Goal: Task Accomplishment & Management: Manage account settings

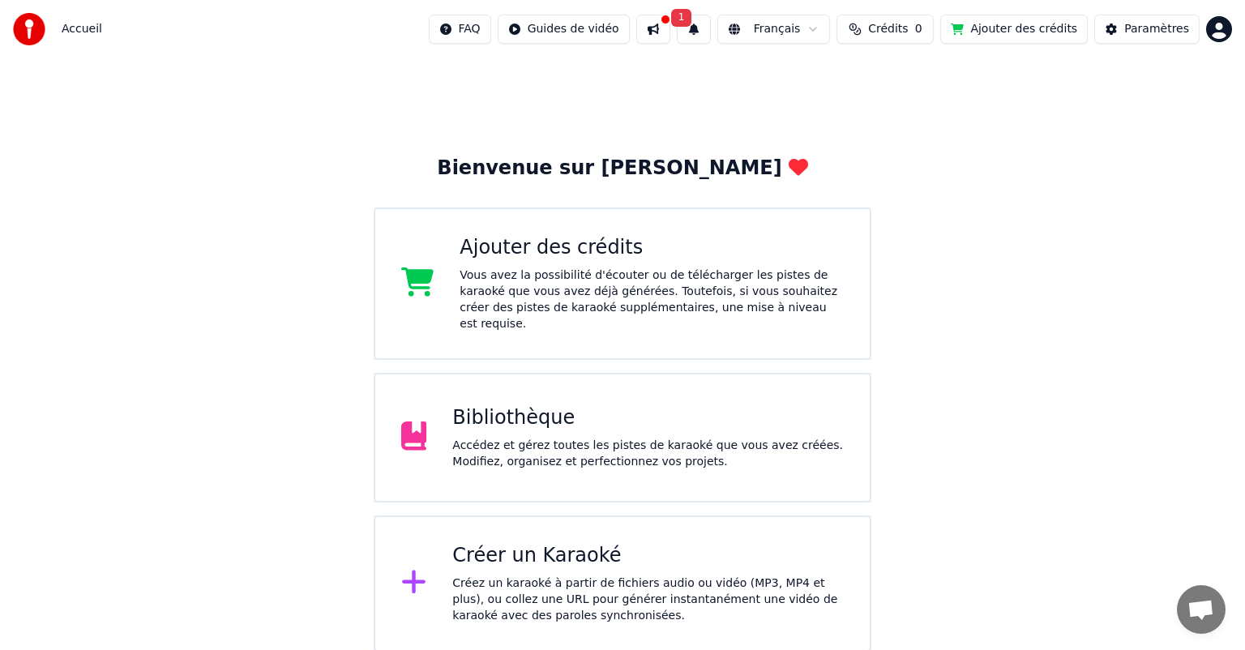
click at [537, 408] on div "Bibliothèque" at bounding box center [647, 418] width 391 height 26
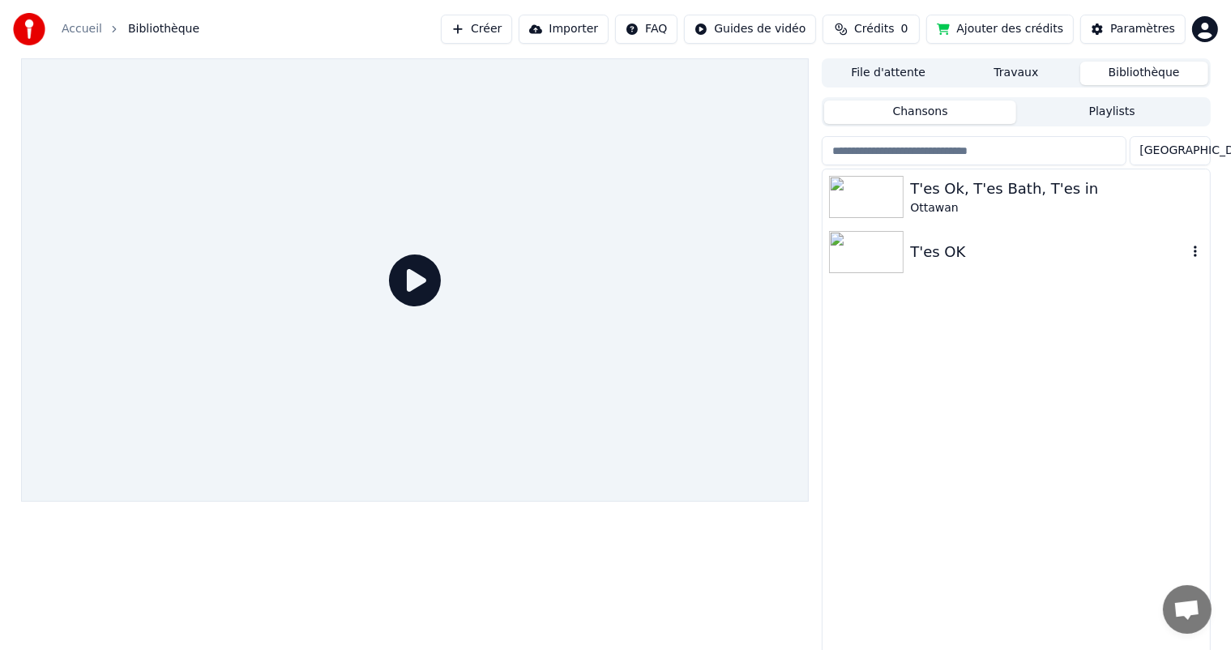
click at [926, 276] on div "T'es OK" at bounding box center [1015, 251] width 387 height 55
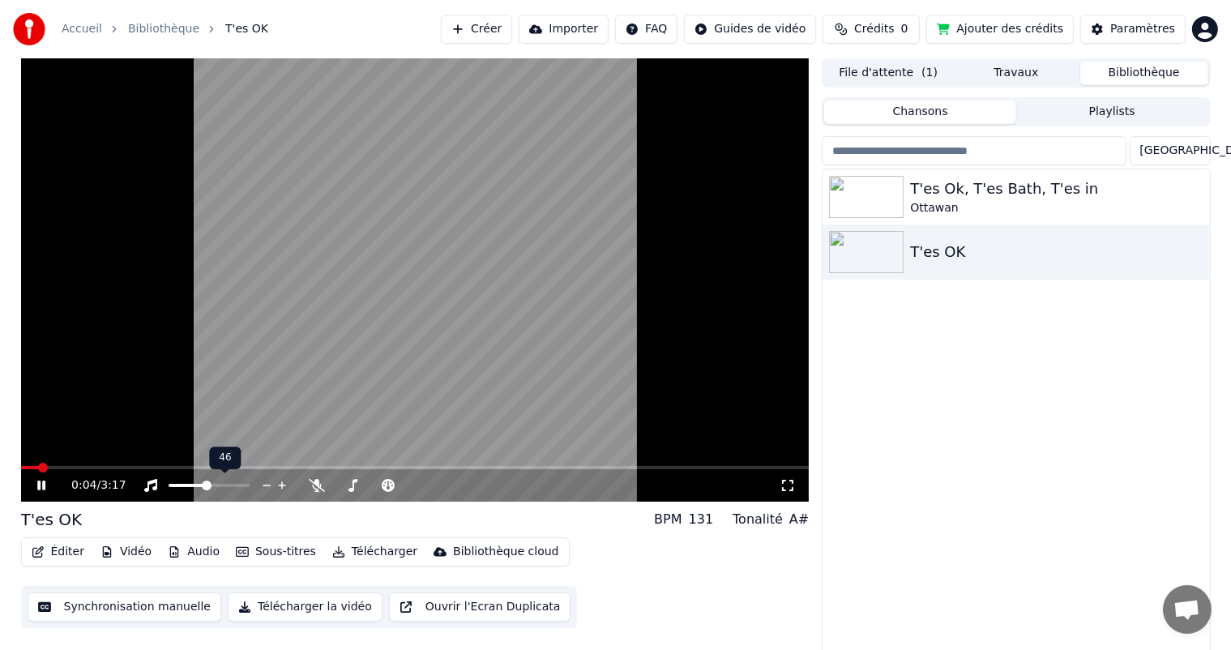
click at [206, 490] on span at bounding box center [207, 486] width 10 height 10
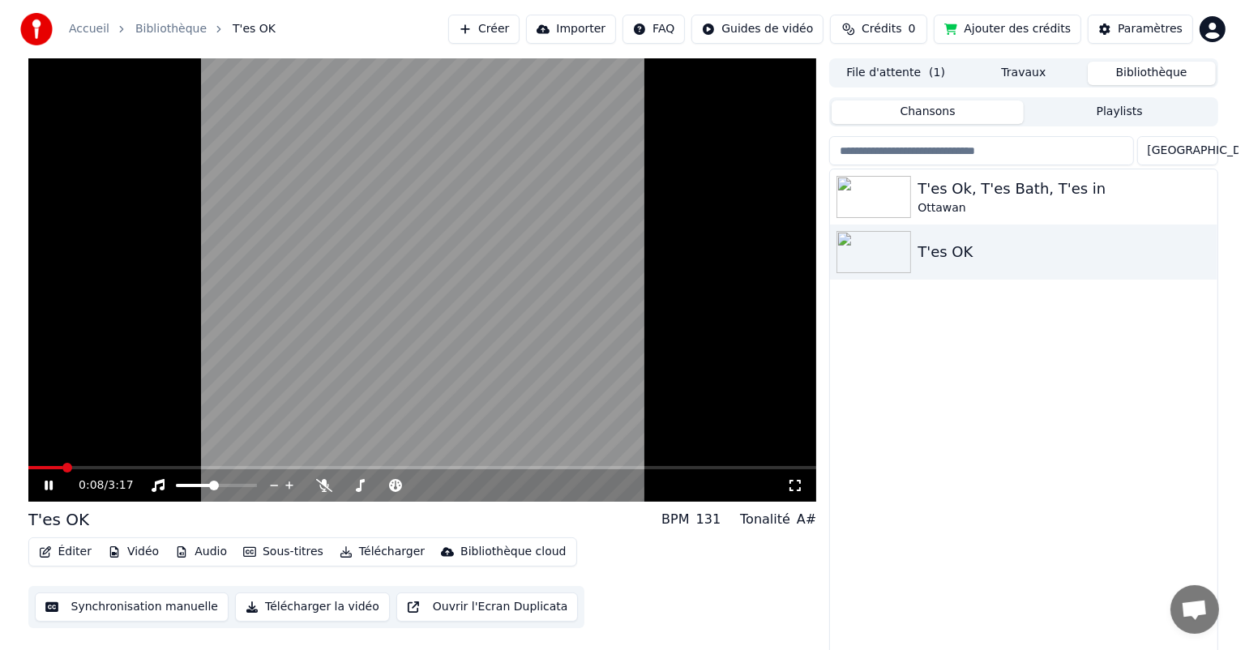
scroll to position [6, 0]
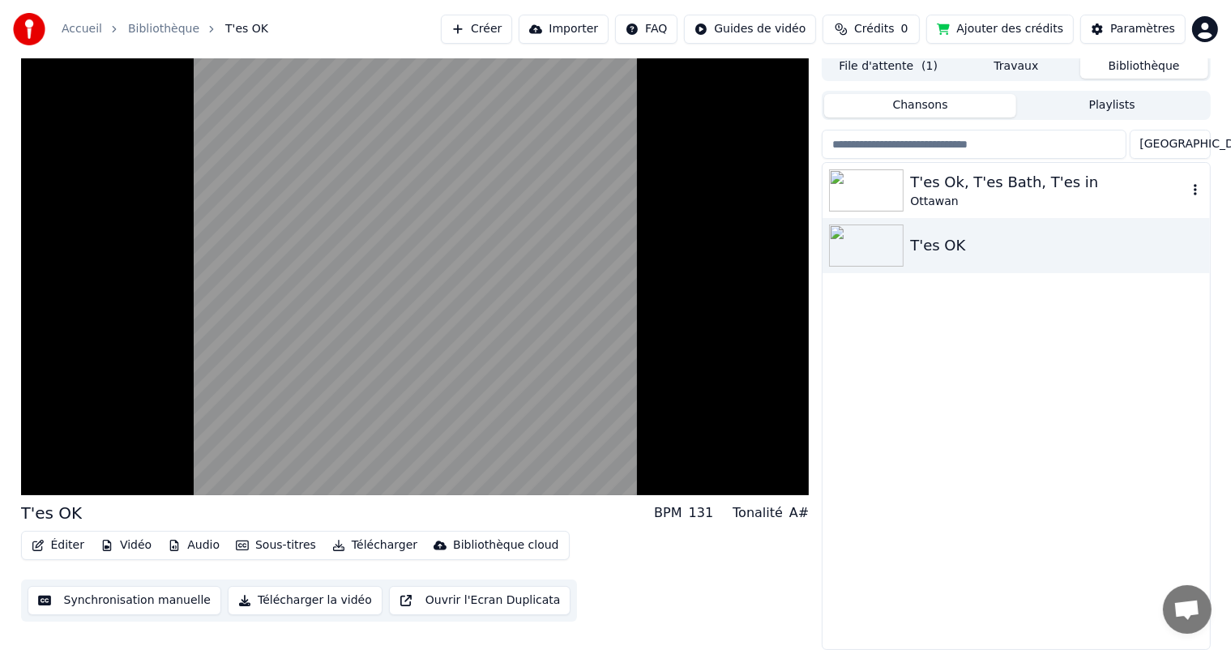
click at [934, 189] on div "T'es Ok, T'es Bath, T'es in" at bounding box center [1048, 182] width 276 height 23
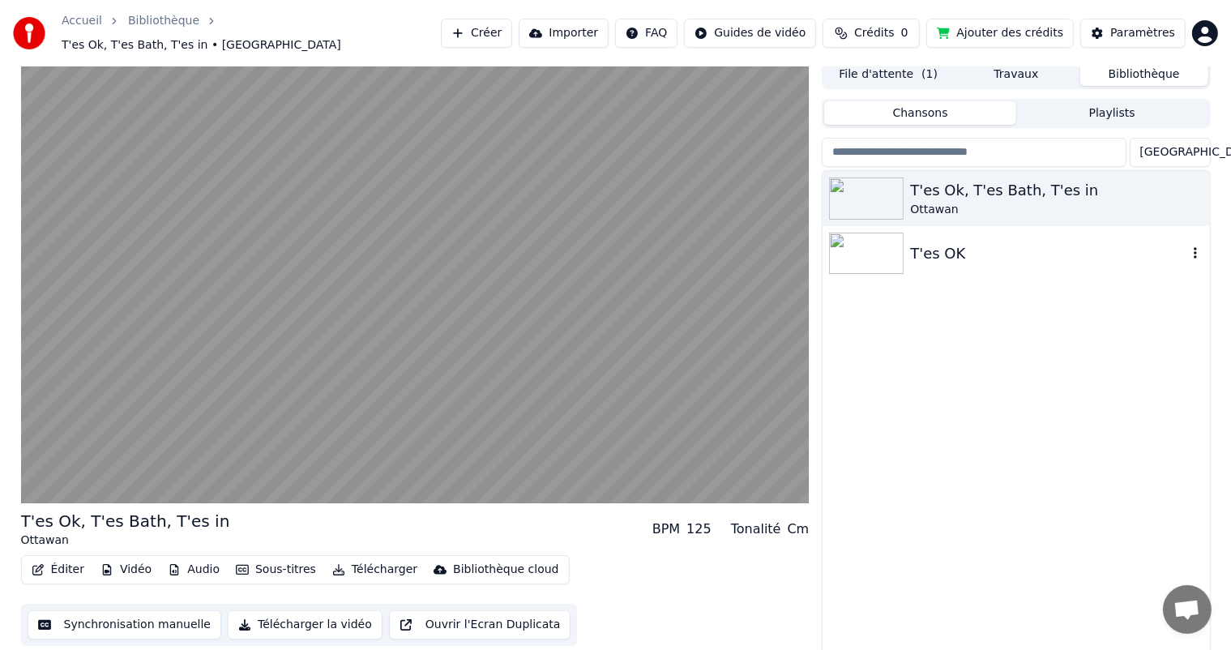
click at [930, 243] on div "T'es OK" at bounding box center [1048, 253] width 276 height 23
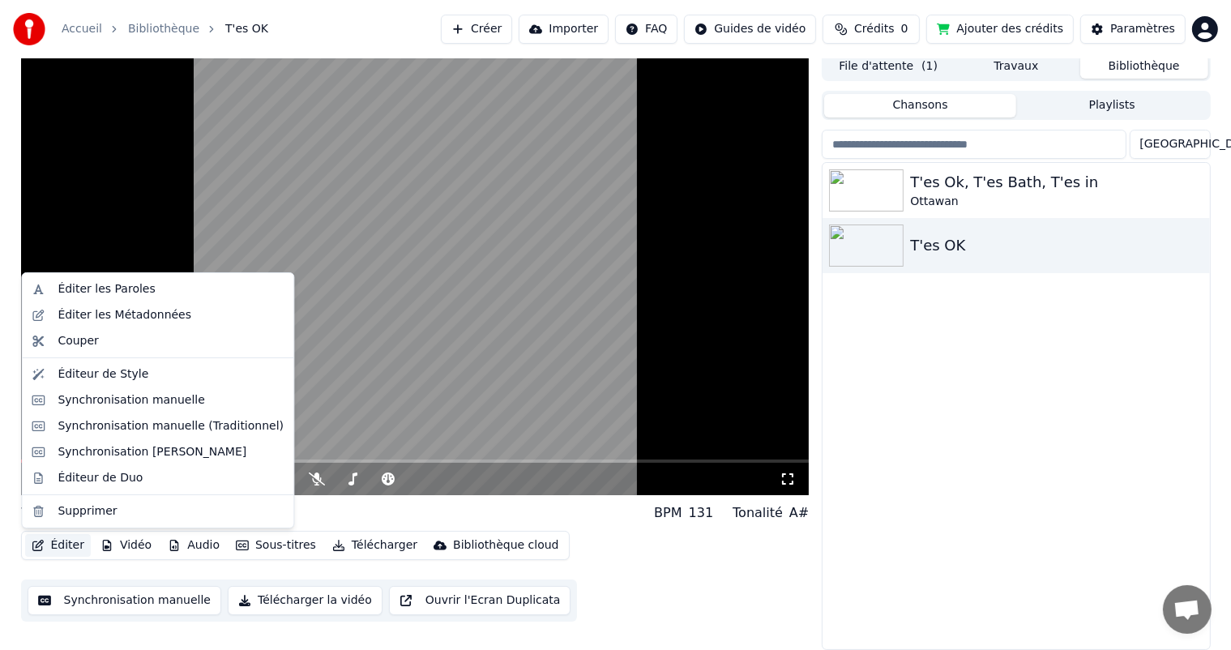
click at [64, 547] on button "Éditer" at bounding box center [58, 545] width 66 height 23
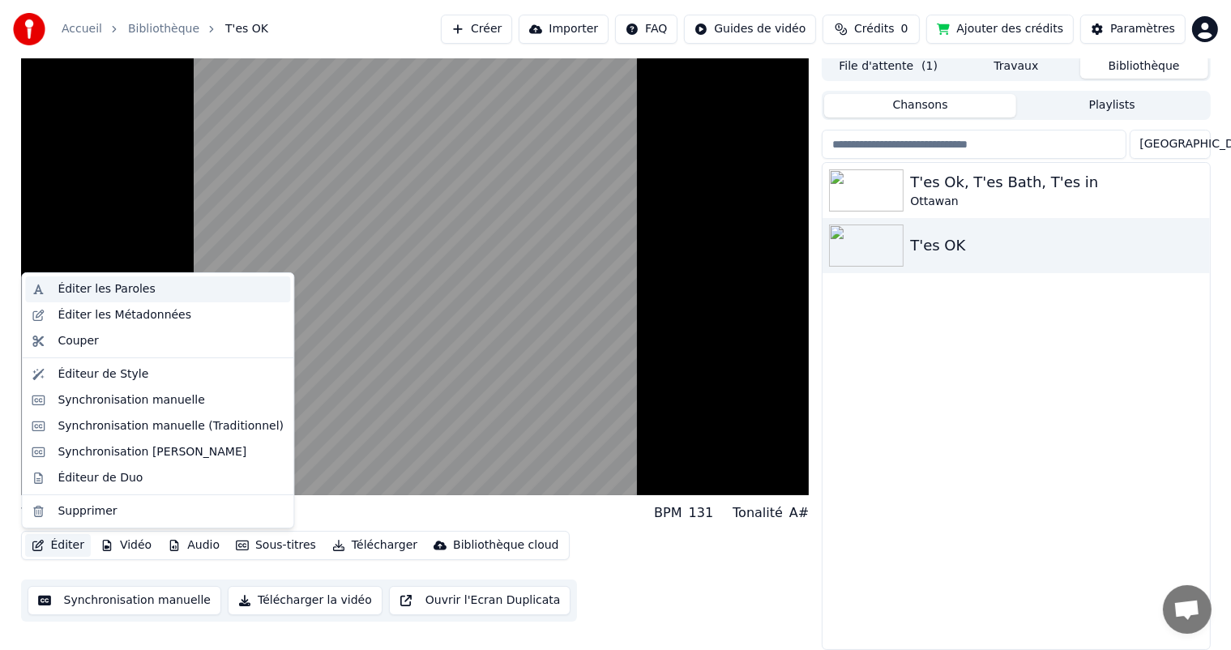
click at [86, 288] on div "Éditer les Paroles" at bounding box center [106, 289] width 97 height 16
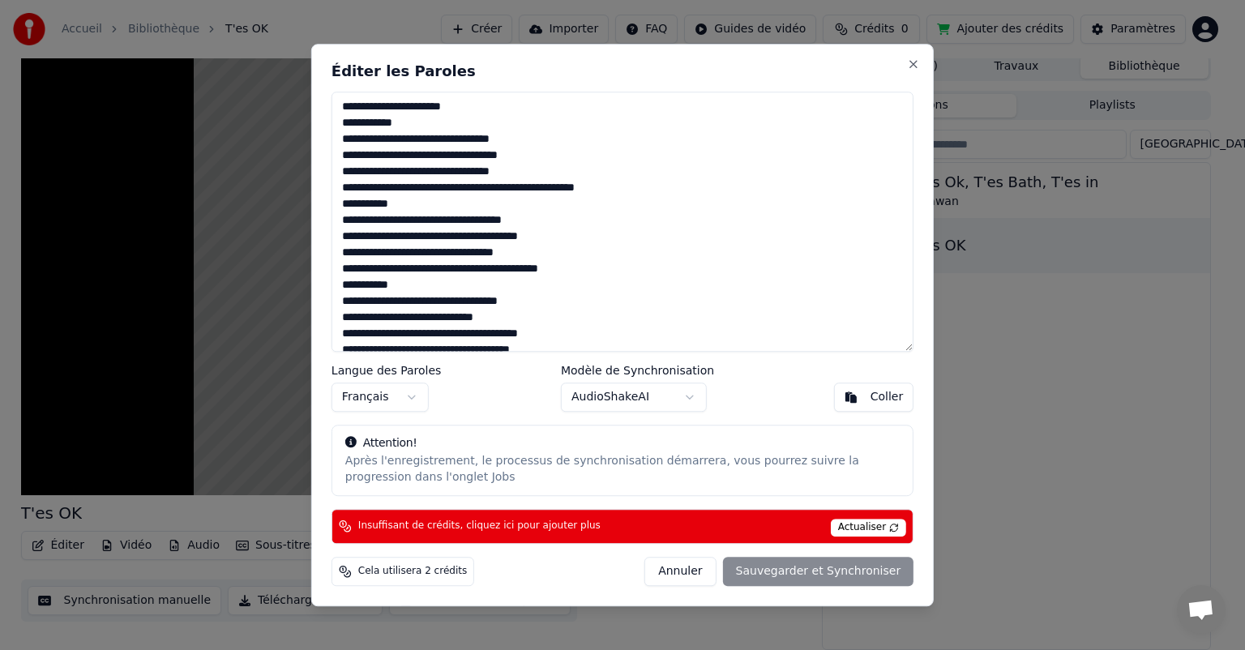
click at [363, 142] on textarea at bounding box center [622, 222] width 582 height 260
drag, startPoint x: 340, startPoint y: 110, endPoint x: 543, endPoint y: 336, distance: 303.6
click at [543, 336] on textarea at bounding box center [622, 222] width 582 height 260
type textarea "**********"
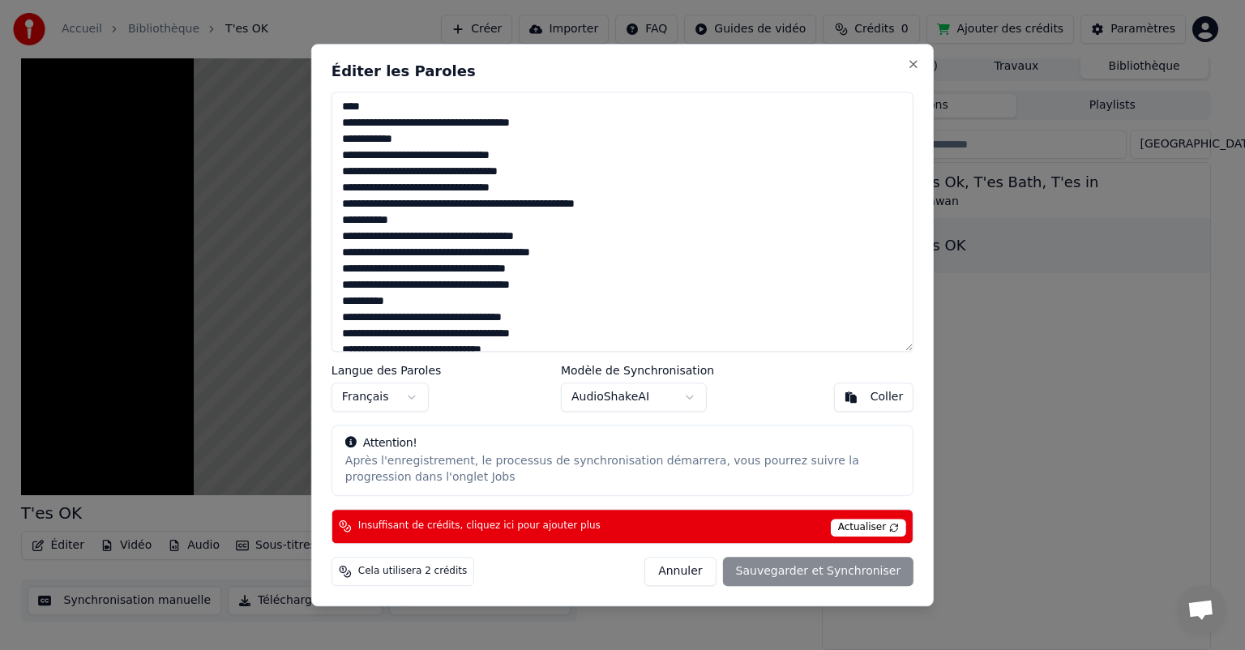
scroll to position [29, 0]
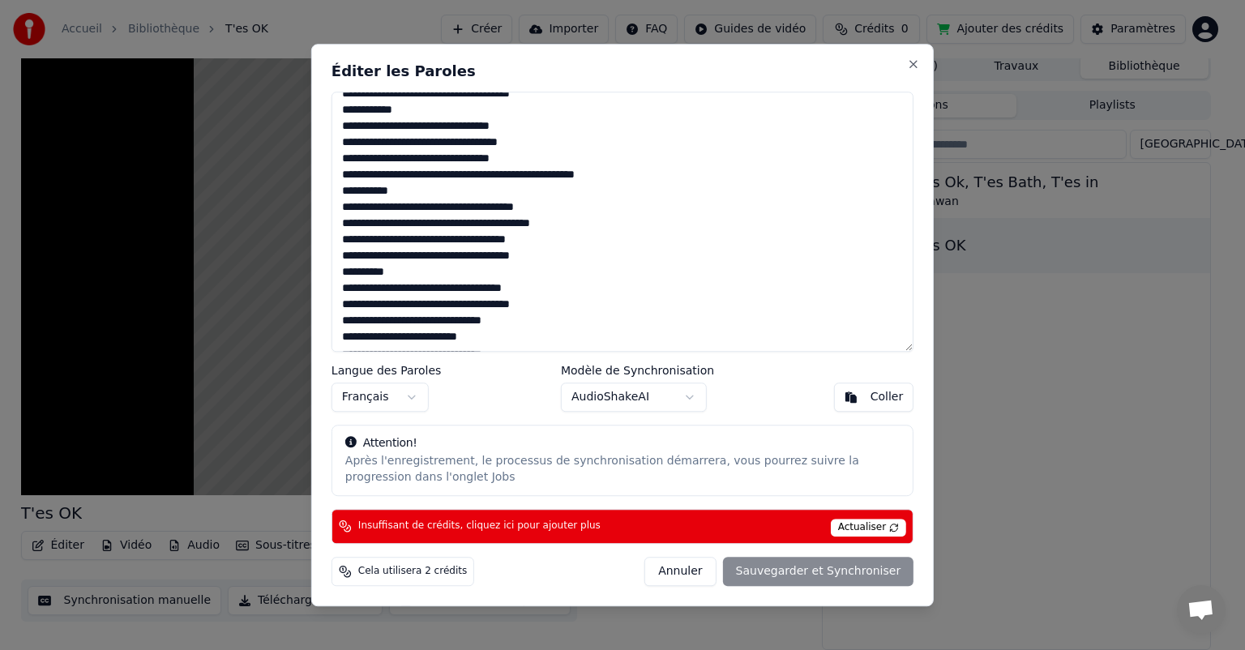
drag, startPoint x: 337, startPoint y: 107, endPoint x: 574, endPoint y: 375, distance: 357.7
click at [574, 375] on div "**********" at bounding box center [622, 325] width 622 height 562
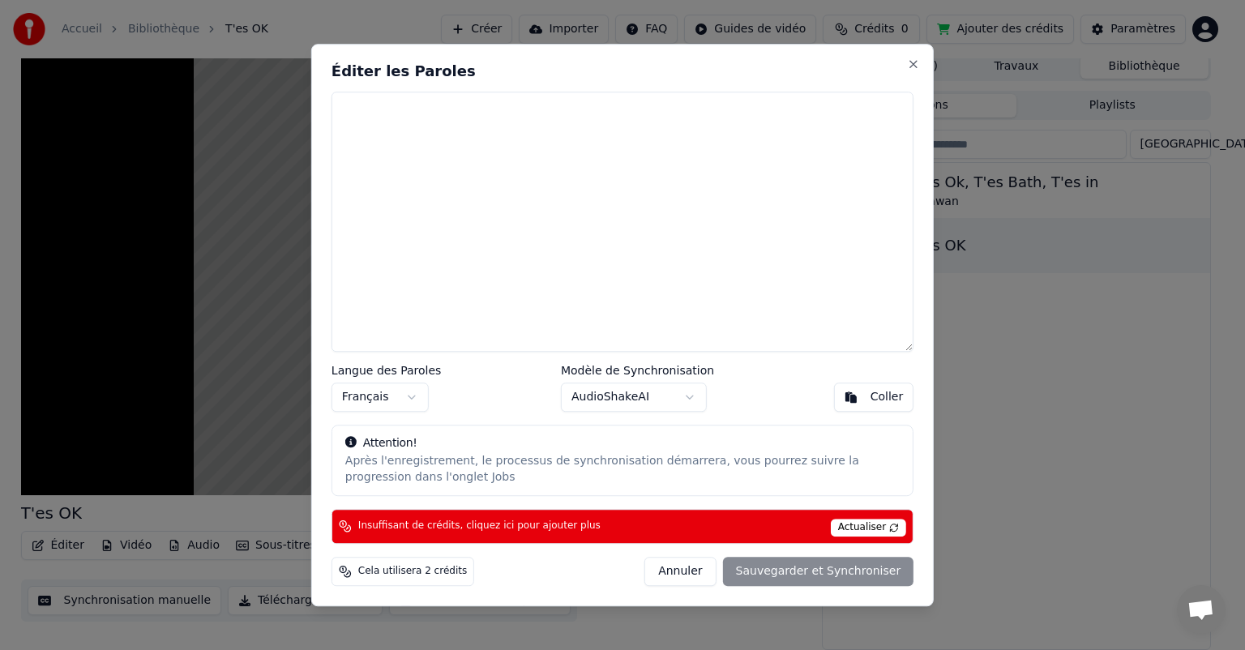
scroll to position [0, 0]
click at [697, 573] on button "Annuler" at bounding box center [679, 571] width 71 height 29
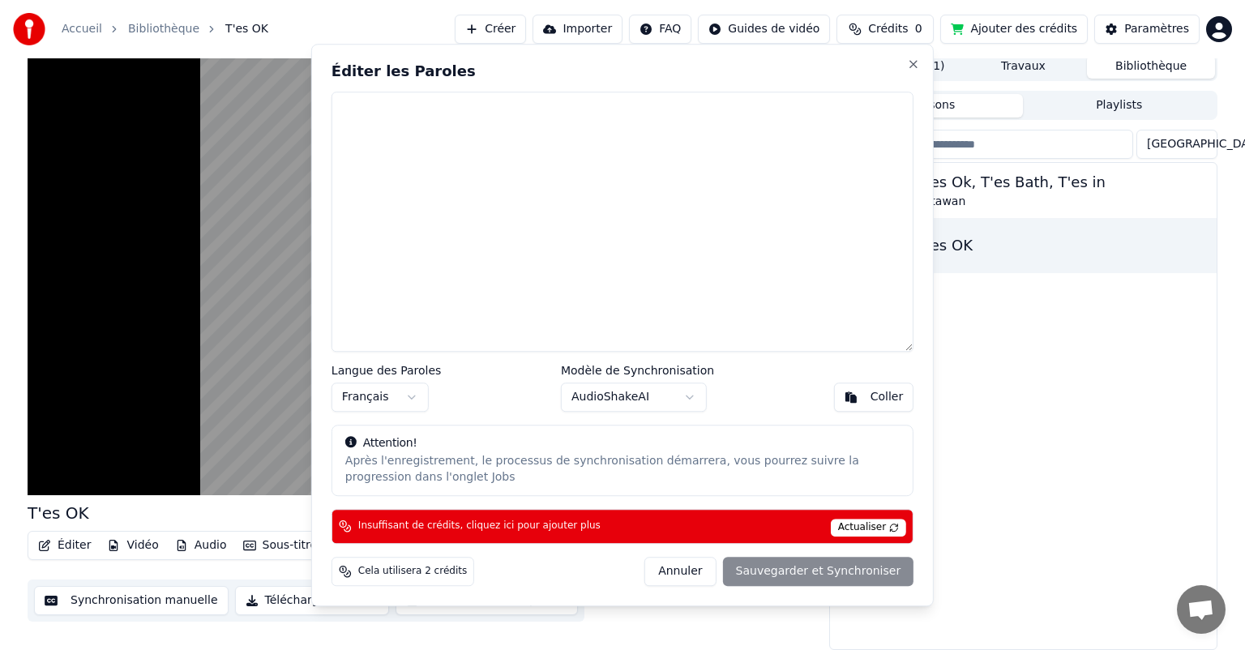
type textarea "**********"
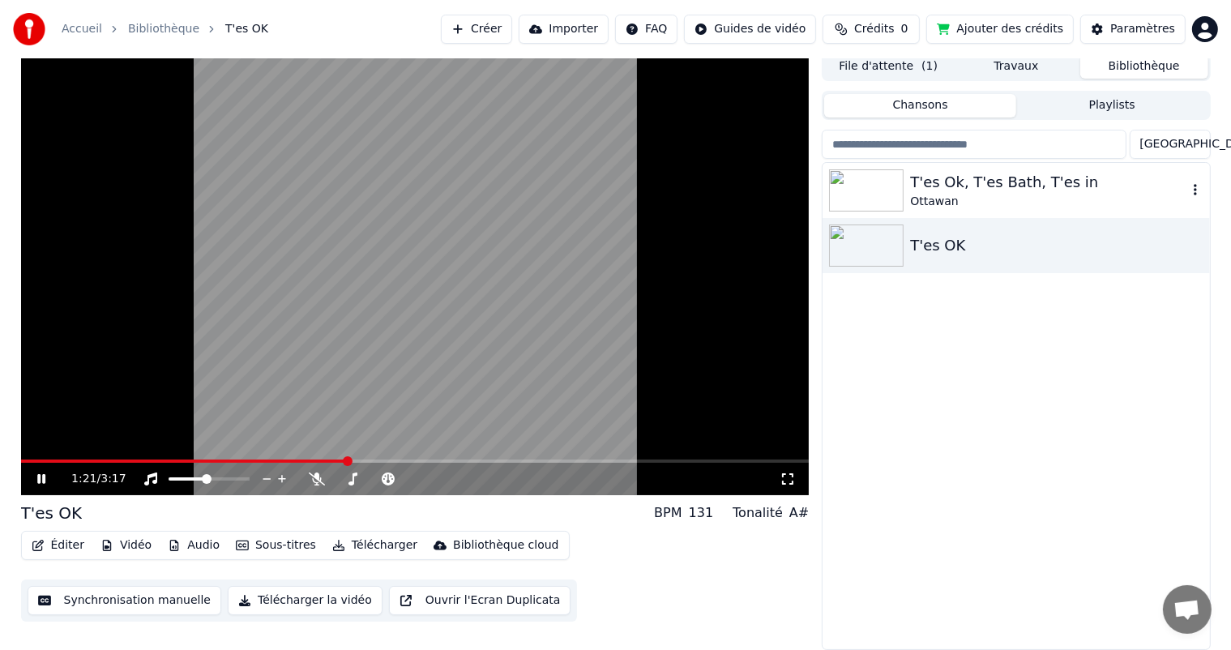
click at [957, 196] on div "Ottawan" at bounding box center [1048, 202] width 276 height 16
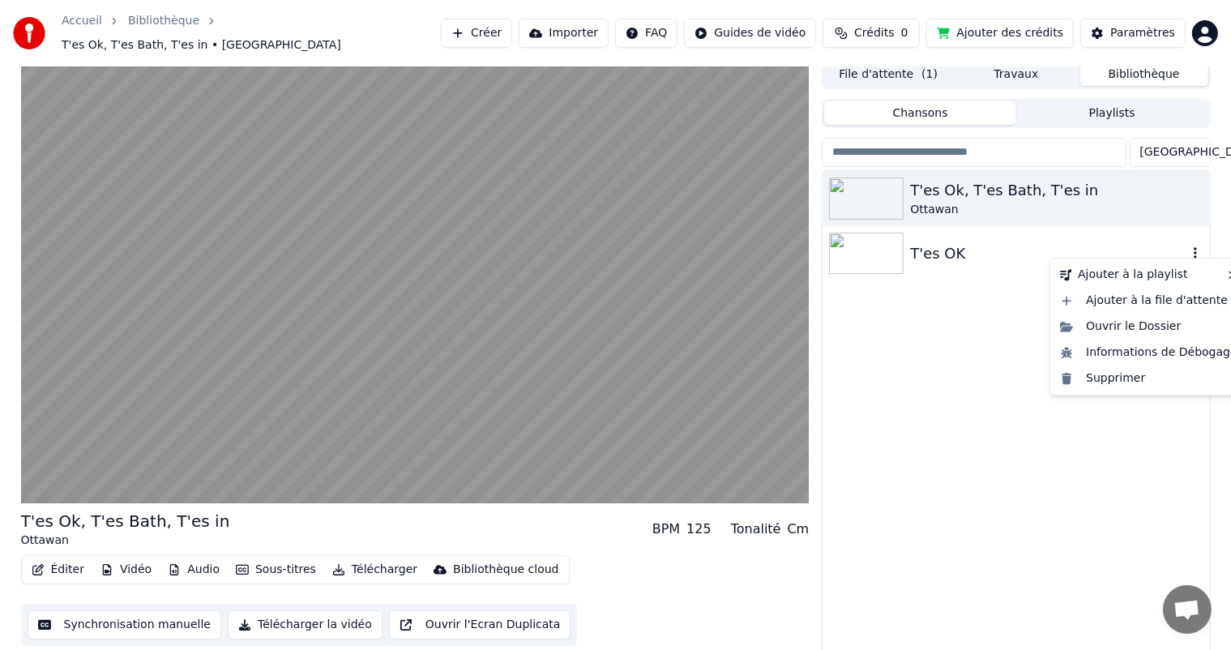
click at [1196, 247] on icon "button" at bounding box center [1195, 252] width 16 height 13
click at [1080, 382] on div "Supprimer" at bounding box center [1148, 378] width 190 height 26
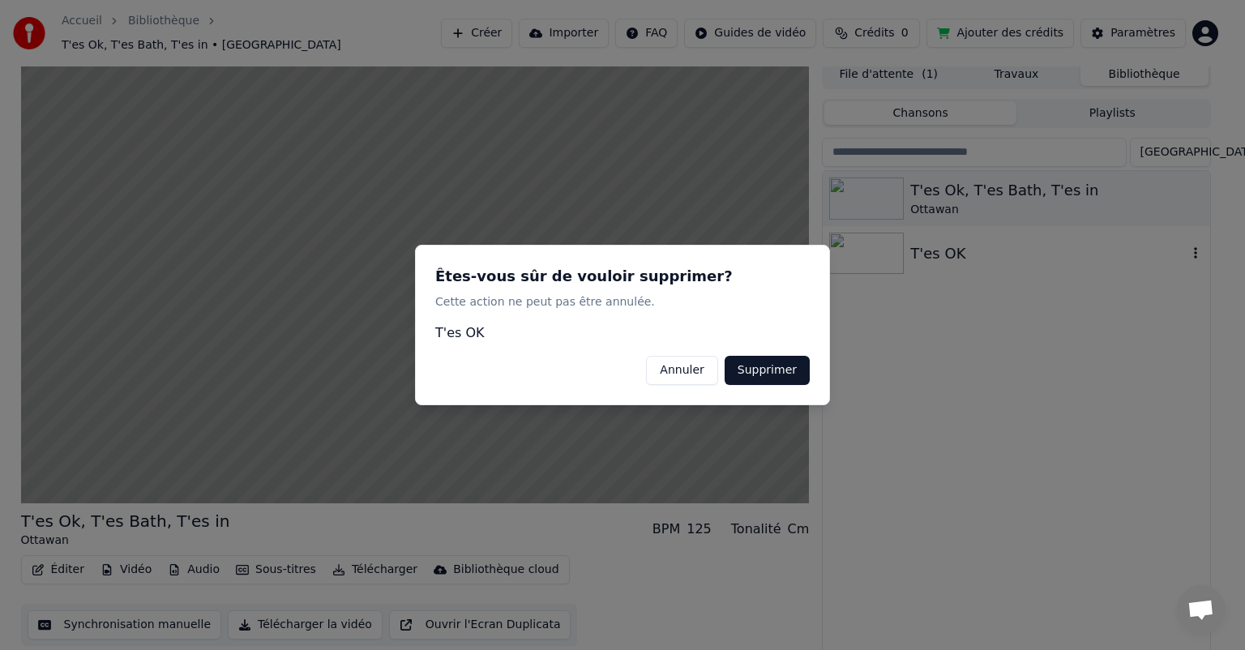
click at [759, 363] on button "Supprimer" at bounding box center [766, 370] width 85 height 29
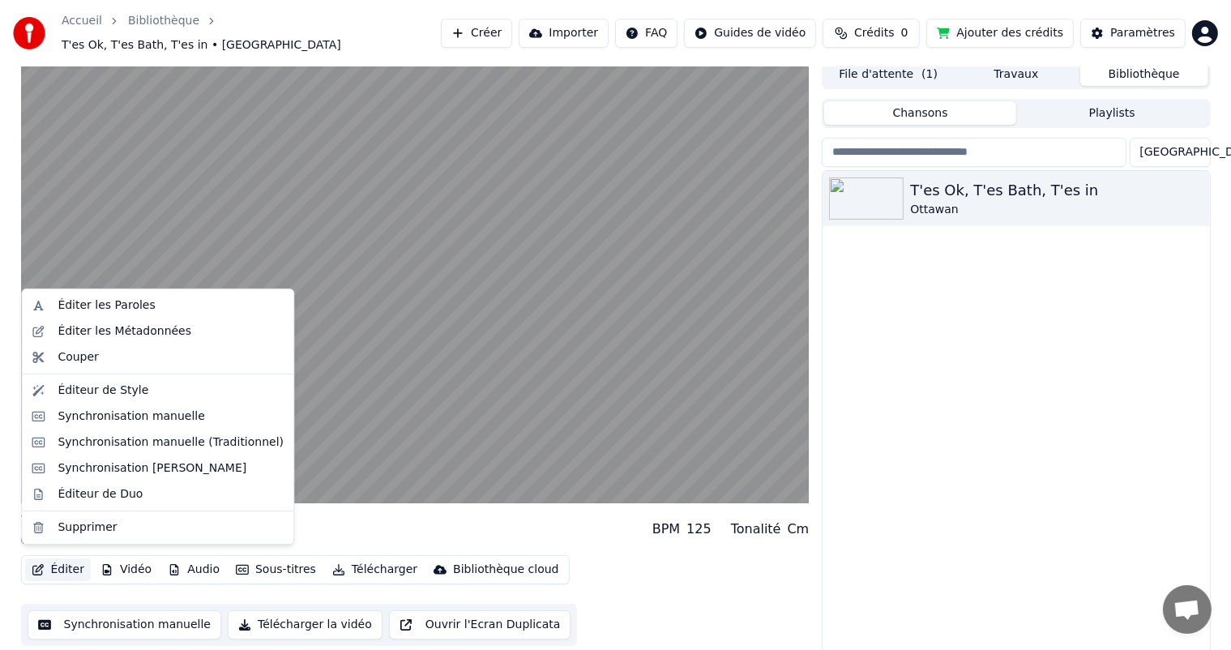
click at [67, 563] on button "Éditer" at bounding box center [58, 569] width 66 height 23
click at [114, 314] on div "Éditer les Paroles" at bounding box center [157, 306] width 265 height 26
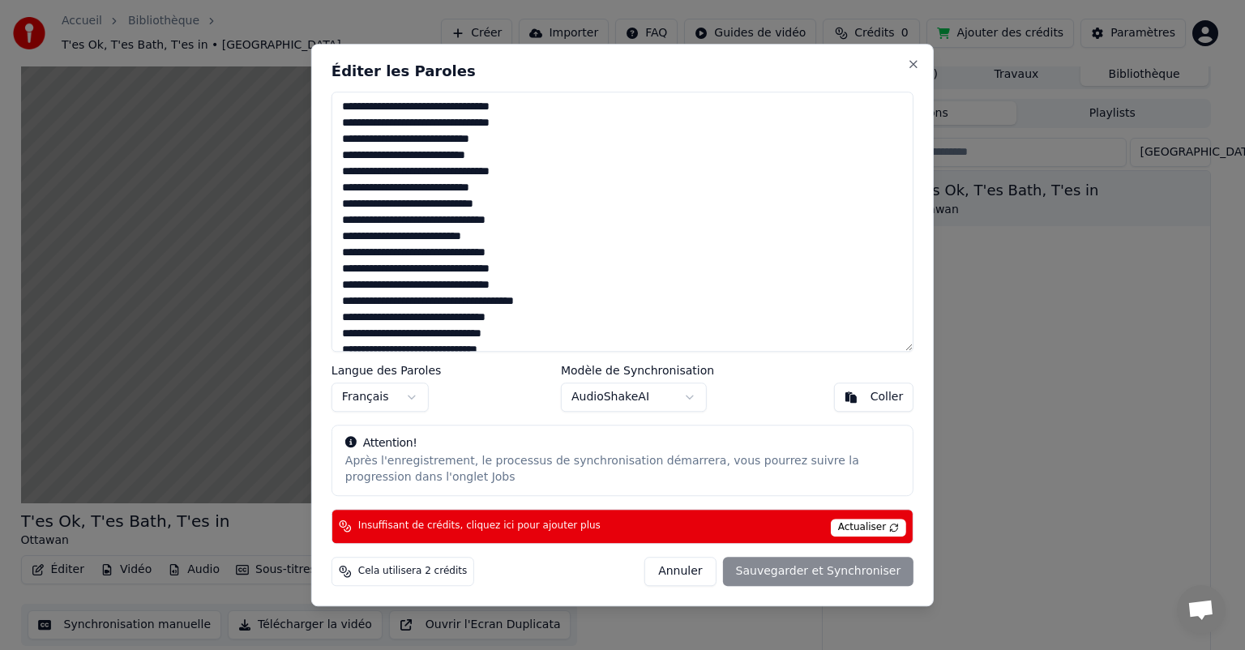
click at [694, 561] on button "Annuler" at bounding box center [679, 571] width 71 height 29
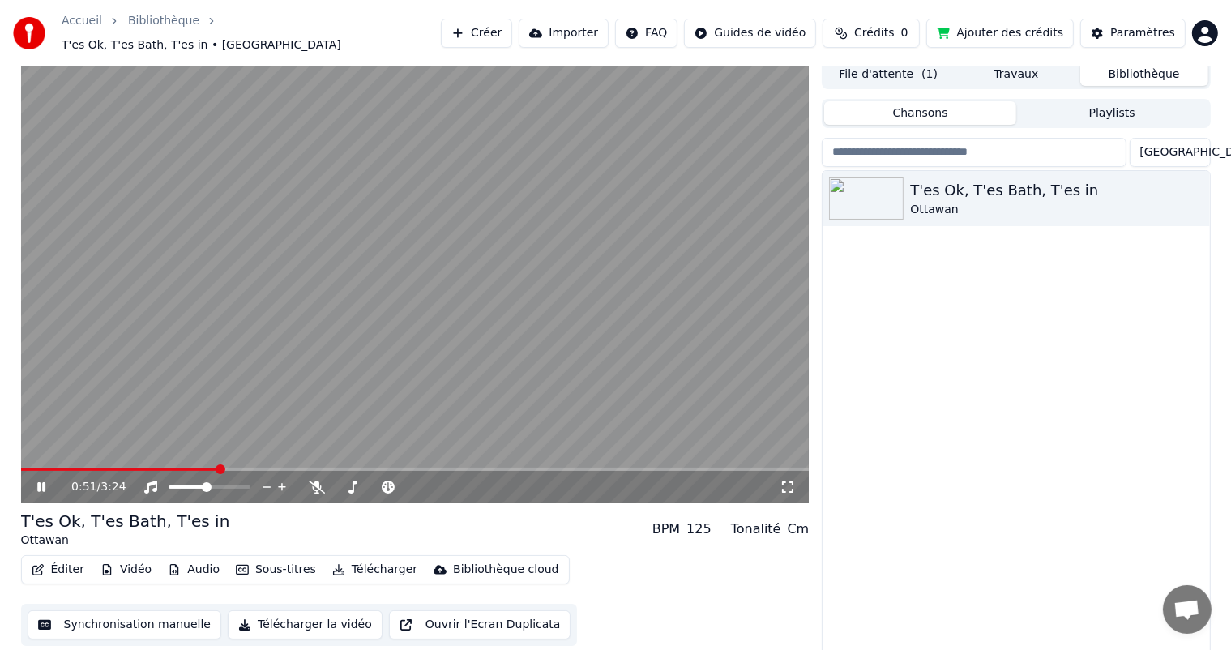
click at [493, 286] on video at bounding box center [415, 281] width 788 height 443
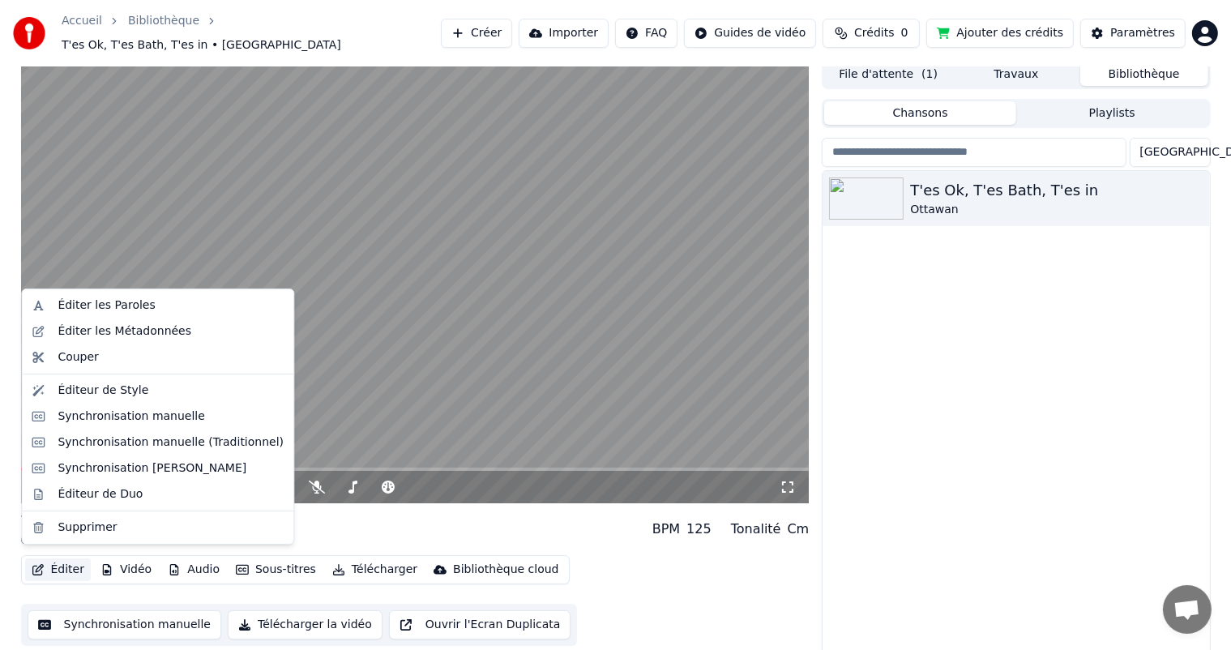
click at [65, 562] on button "Éditer" at bounding box center [58, 569] width 66 height 23
click at [117, 306] on div "Éditer les Paroles" at bounding box center [106, 305] width 97 height 16
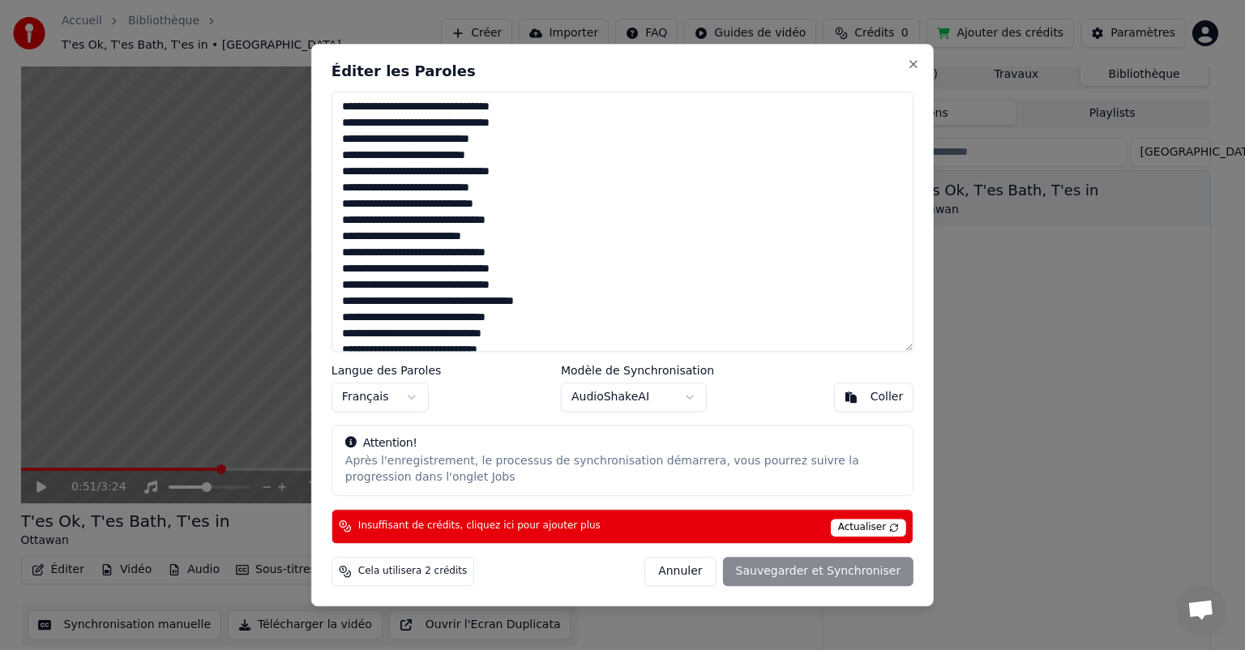
scroll to position [94, 0]
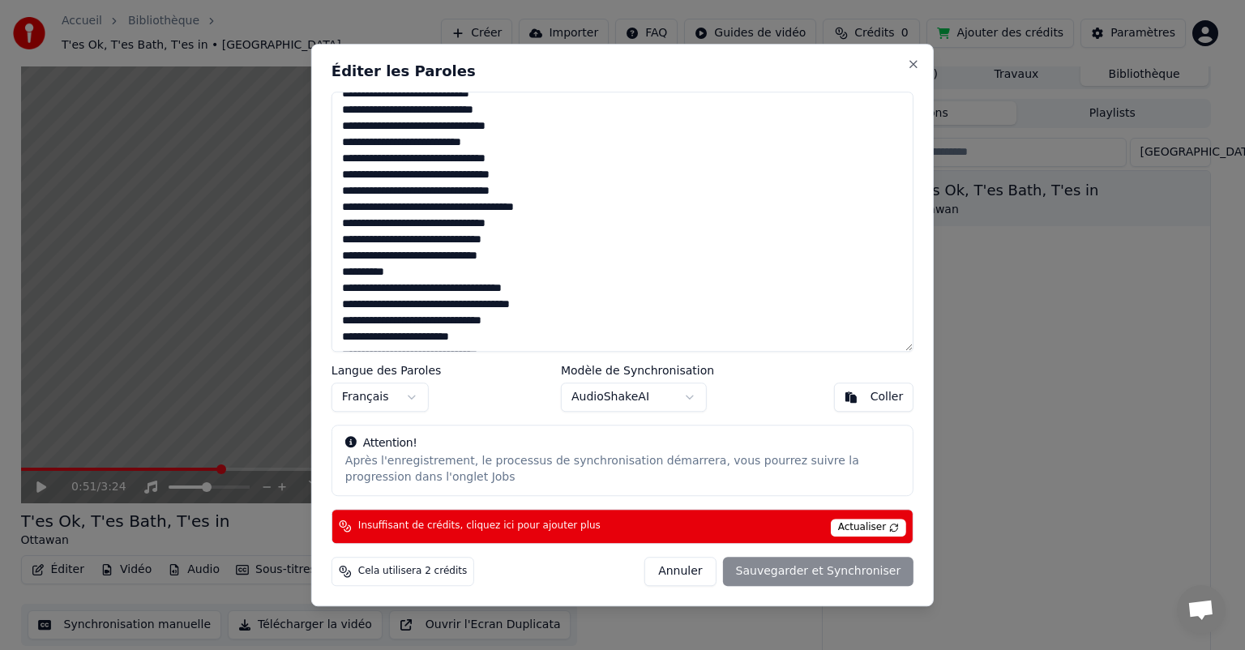
drag, startPoint x: 344, startPoint y: 105, endPoint x: 533, endPoint y: 405, distance: 354.8
click at [533, 405] on div "**********" at bounding box center [622, 325] width 622 height 562
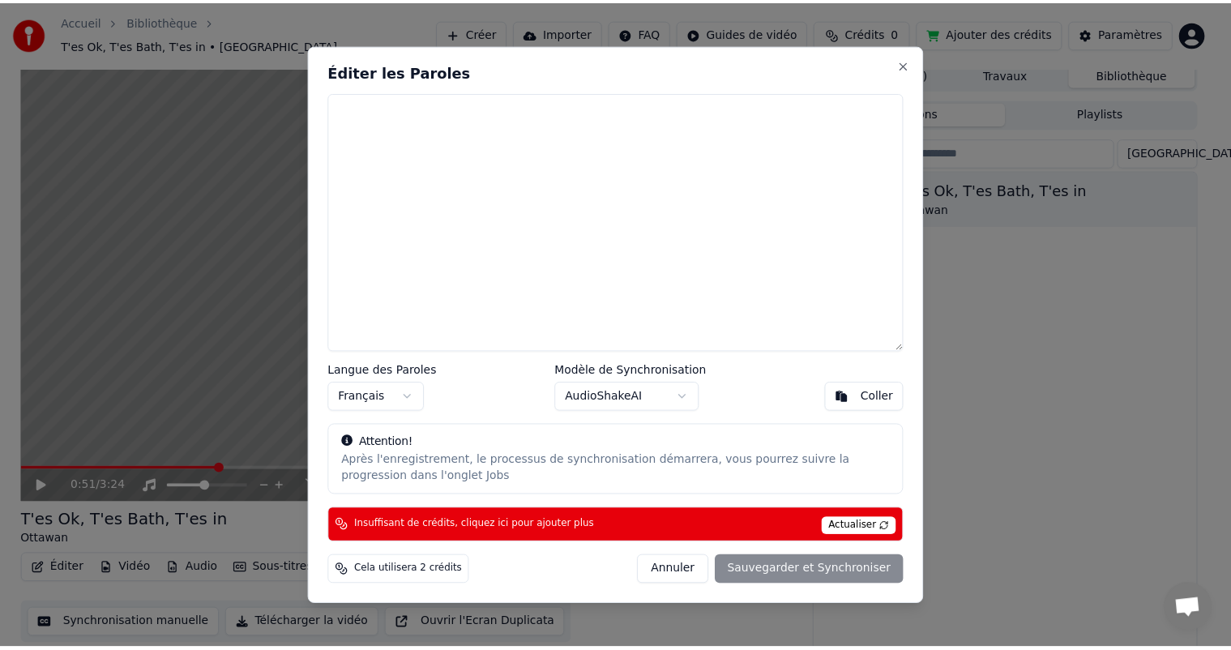
scroll to position [0, 0]
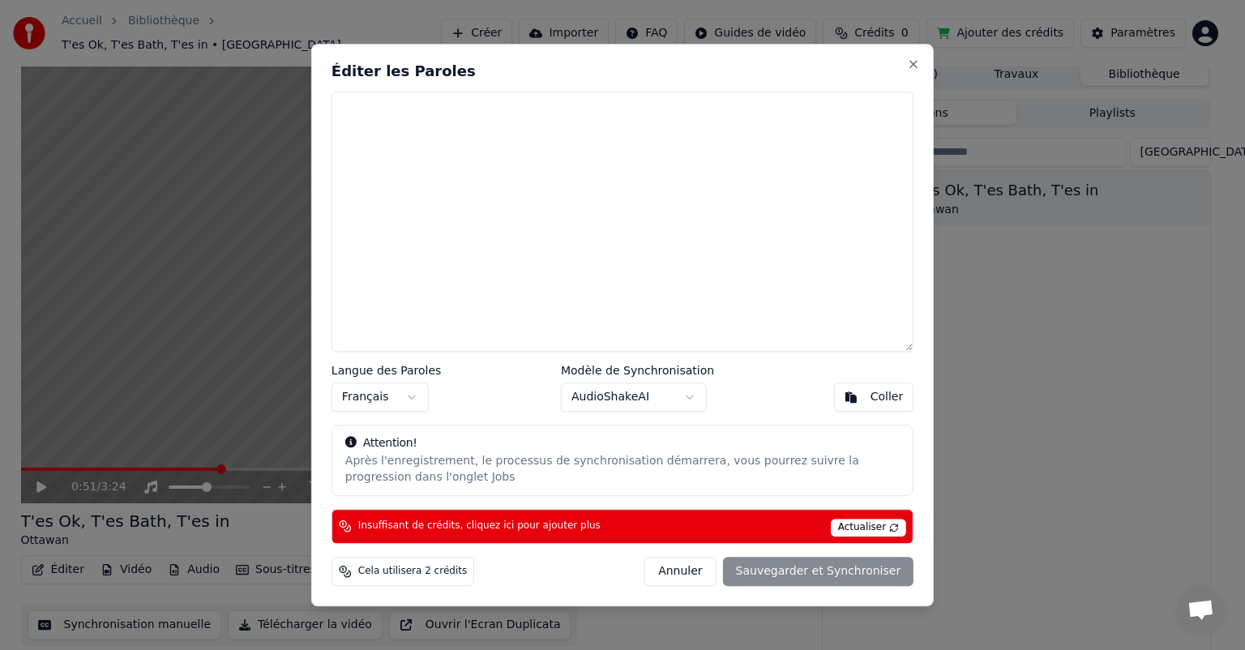
click at [868, 397] on button "Coller" at bounding box center [874, 396] width 80 height 29
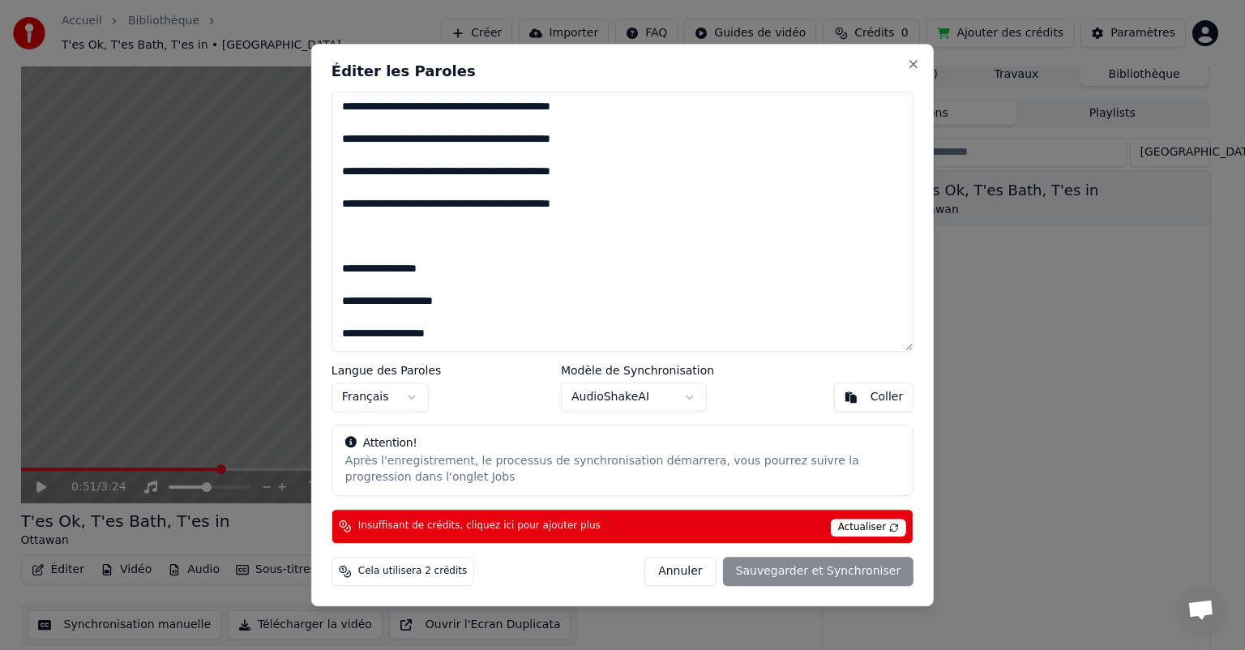
click at [765, 577] on div "Annuler Sauvegarder et Synchroniser" at bounding box center [778, 571] width 269 height 29
click at [852, 533] on span "Actualiser" at bounding box center [869, 528] width 76 height 18
click at [843, 570] on div "Annuler Sauvegarder et Synchroniser" at bounding box center [778, 571] width 269 height 29
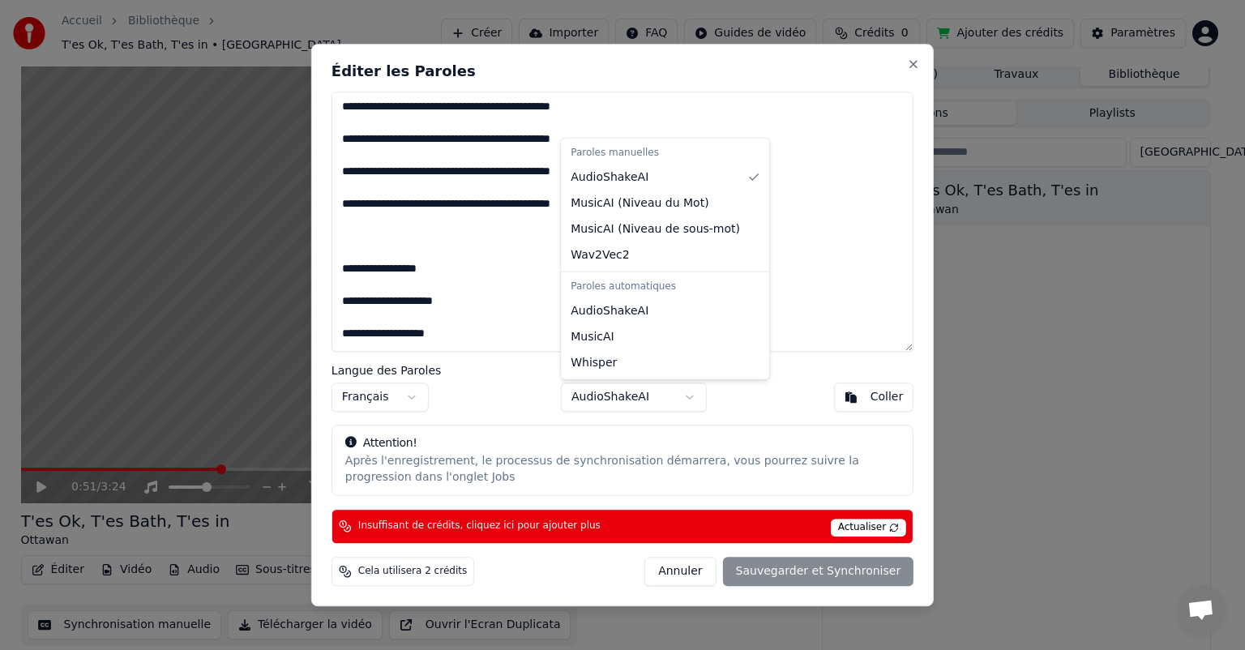
click at [686, 399] on body "Accueil Bibliothèque T'es Ok, T'es Bath, T'es in • Ottawan Créer Importer FAQ G…" at bounding box center [615, 319] width 1231 height 650
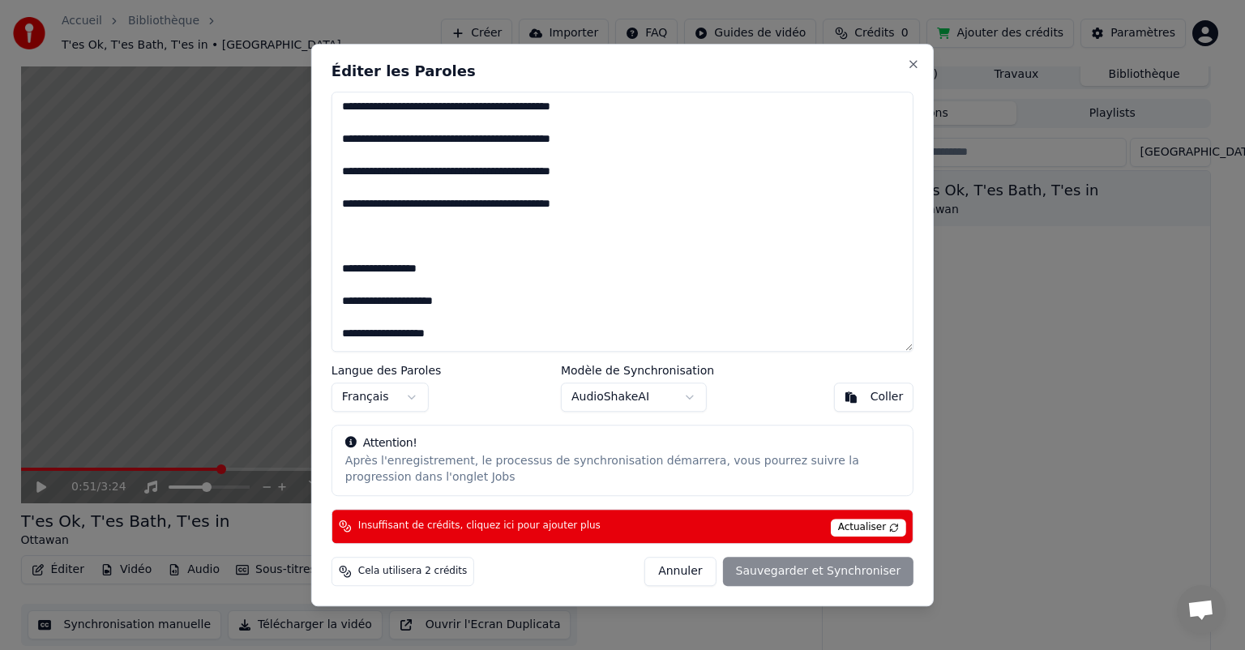
click at [686, 399] on body "Accueil Bibliothèque T'es Ok, T'es Bath, T'es in • Ottawan Créer Importer FAQ G…" at bounding box center [615, 319] width 1231 height 650
click at [774, 564] on body "Accueil Bibliothèque T'es Ok, T'es Bath, T'es in • Ottawan Créer Importer FAQ G…" at bounding box center [615, 319] width 1231 height 650
click at [774, 564] on div "Annuler Sauvegarder et Synchroniser" at bounding box center [778, 571] width 269 height 29
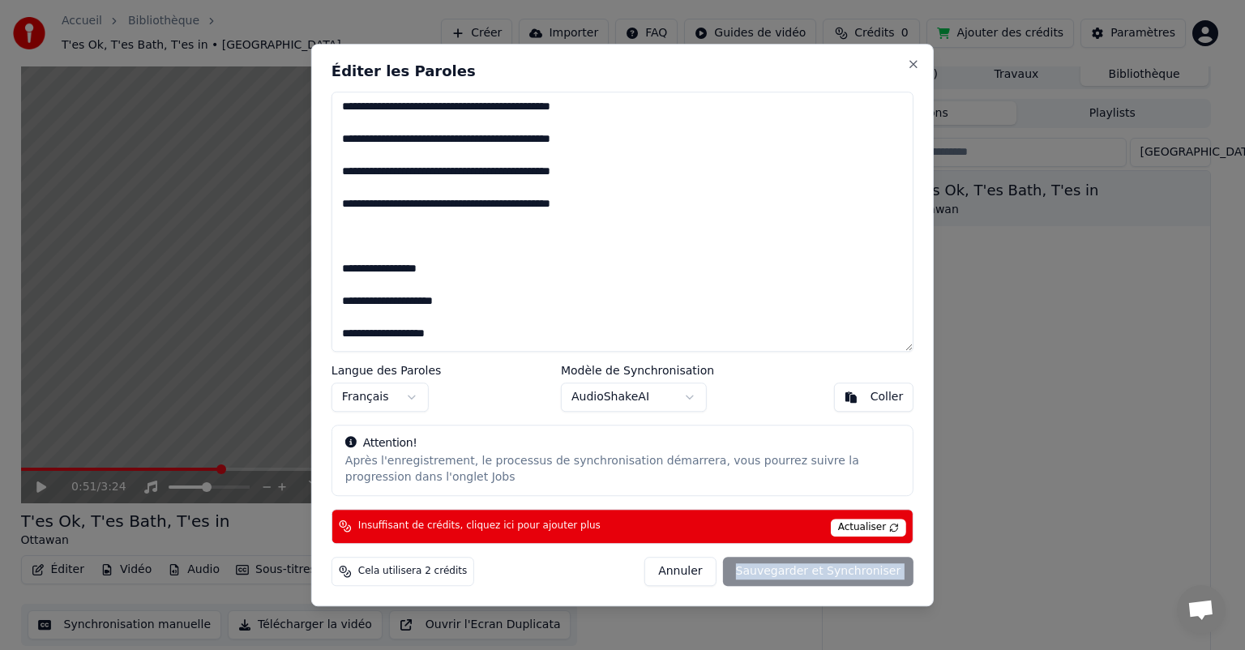
click at [774, 564] on div "Annuler Sauvegarder et Synchroniser" at bounding box center [778, 571] width 269 height 29
click at [860, 524] on span "Actualiser" at bounding box center [869, 528] width 76 height 18
click at [348, 575] on icon at bounding box center [345, 571] width 13 height 13
click at [913, 70] on button "Close" at bounding box center [913, 64] width 13 height 13
type textarea "**********"
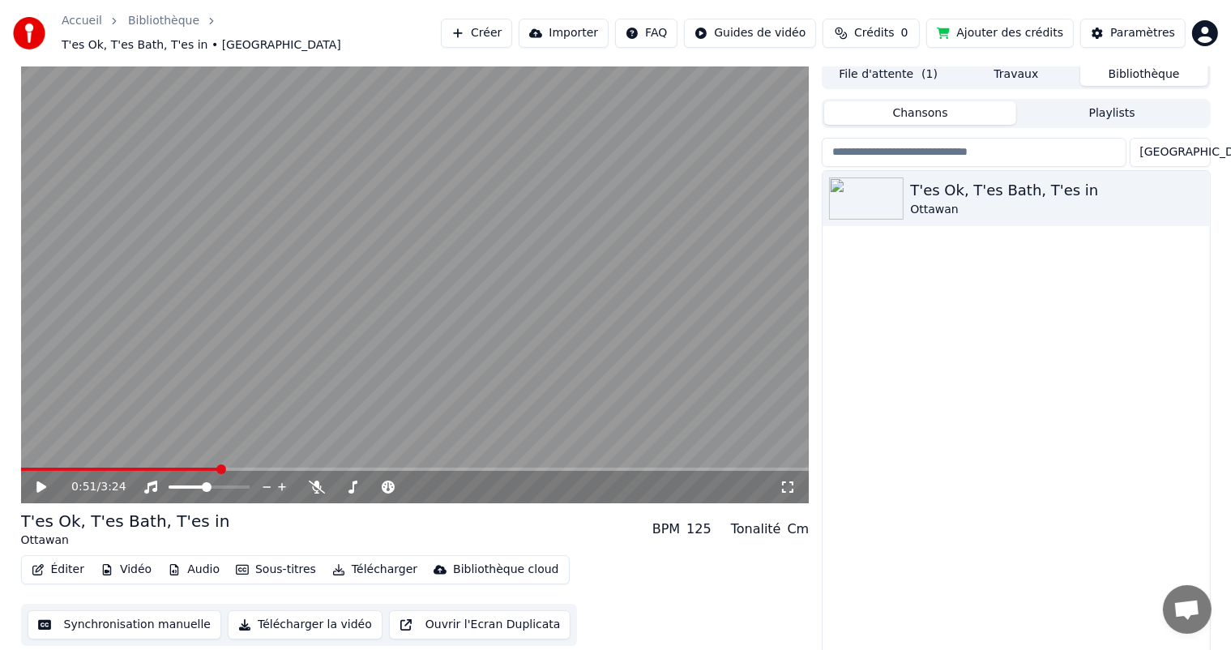
click at [1038, 28] on button "Ajouter des crédits" at bounding box center [999, 33] width 147 height 29
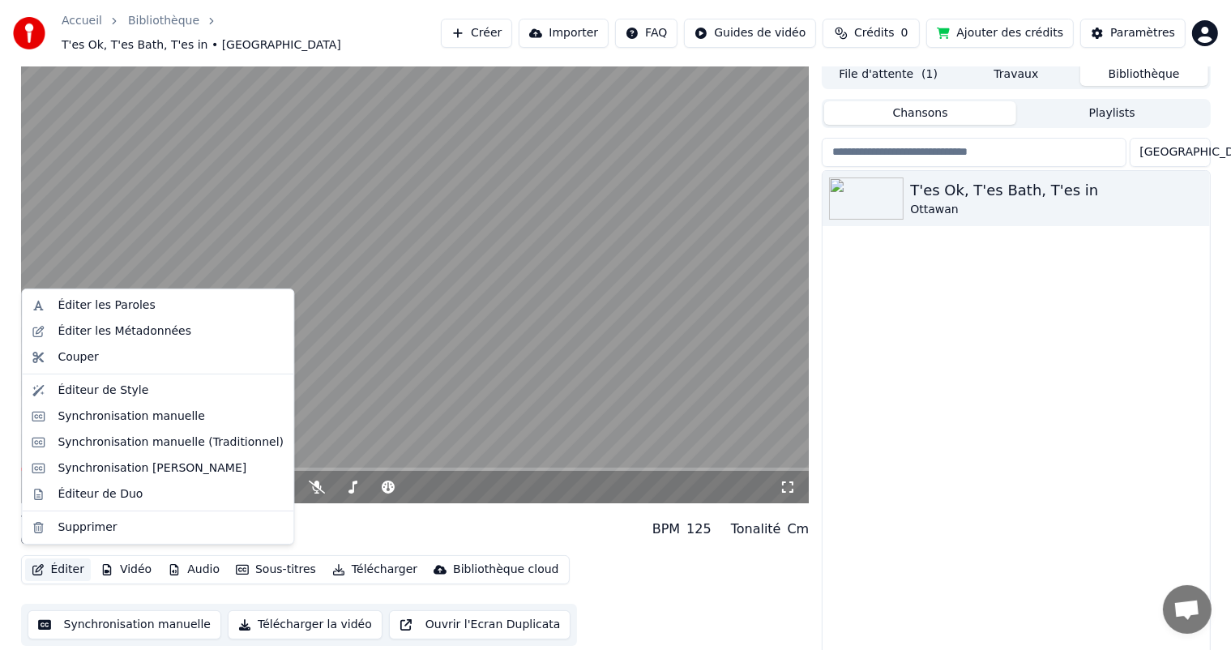
click at [70, 558] on button "Éditer" at bounding box center [58, 569] width 66 height 23
click at [104, 311] on div "Éditer les Paroles" at bounding box center [106, 305] width 97 height 16
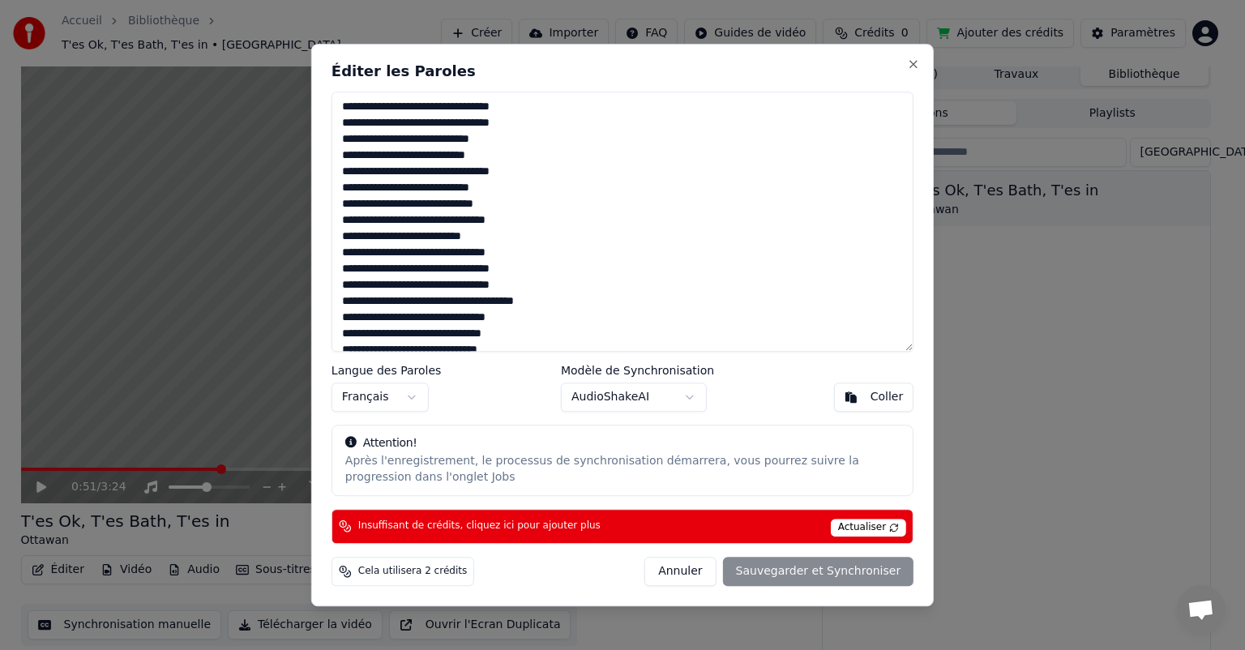
click at [778, 566] on div "Annuler Sauvegarder et Synchroniser" at bounding box center [778, 571] width 269 height 29
click at [914, 64] on button "Close" at bounding box center [913, 64] width 13 height 13
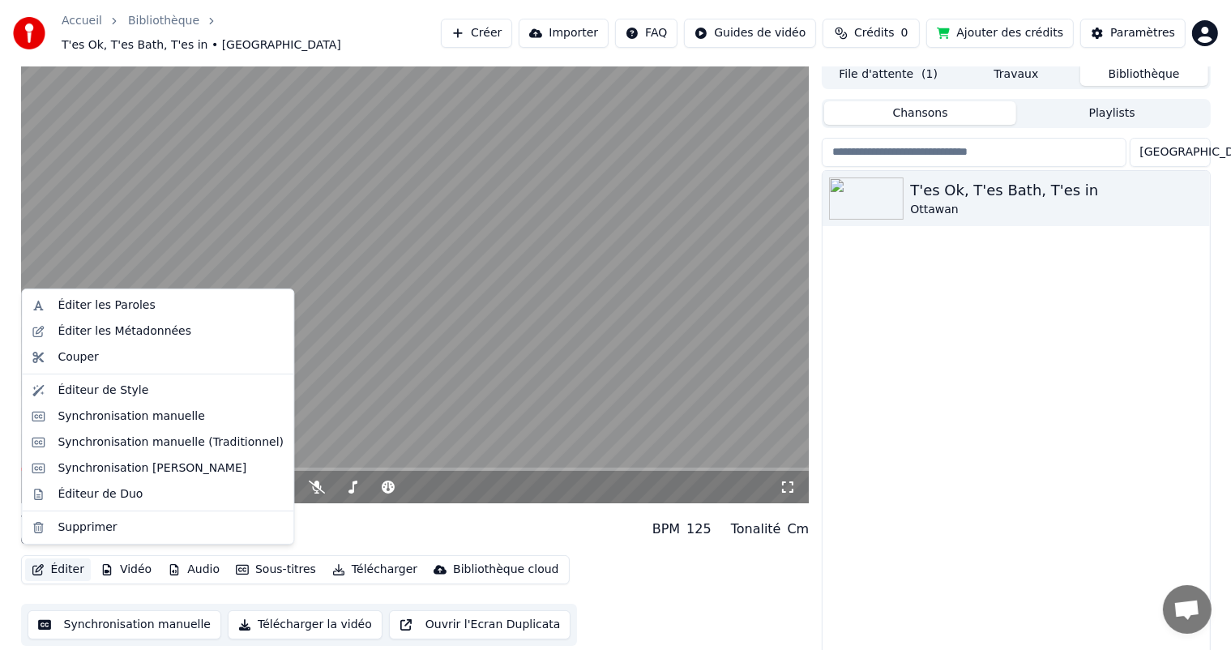
click at [58, 564] on button "Éditer" at bounding box center [58, 569] width 66 height 23
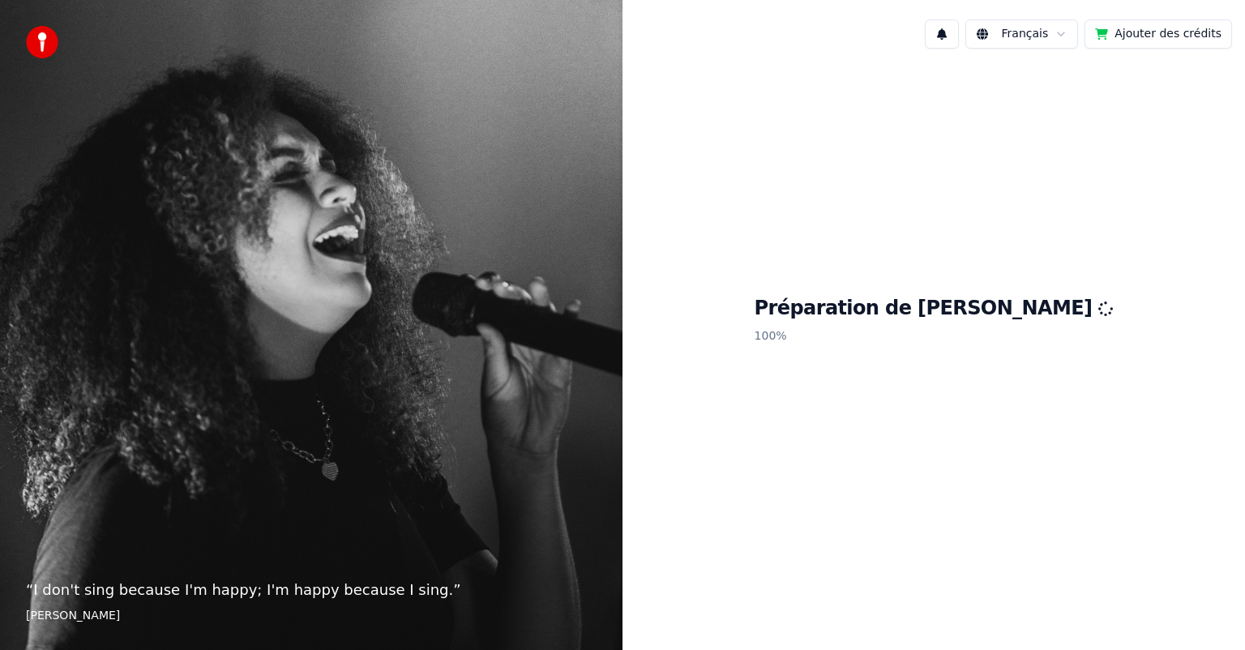
click at [1151, 41] on button "Ajouter des crédits" at bounding box center [1157, 33] width 147 height 29
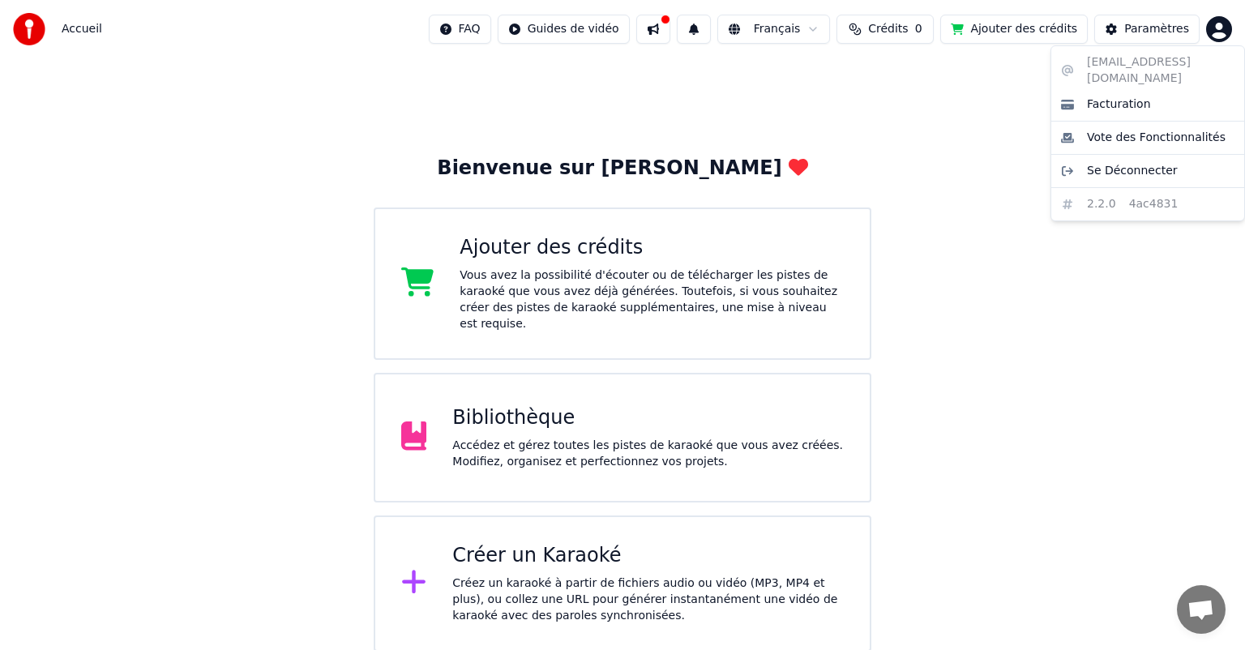
click at [1211, 32] on html "Accueil FAQ Guides de vidéo Français Crédits 0 Ajouter des crédits Paramètres B…" at bounding box center [622, 326] width 1245 height 652
click at [1114, 163] on span "Se Déconnecter" at bounding box center [1132, 171] width 91 height 16
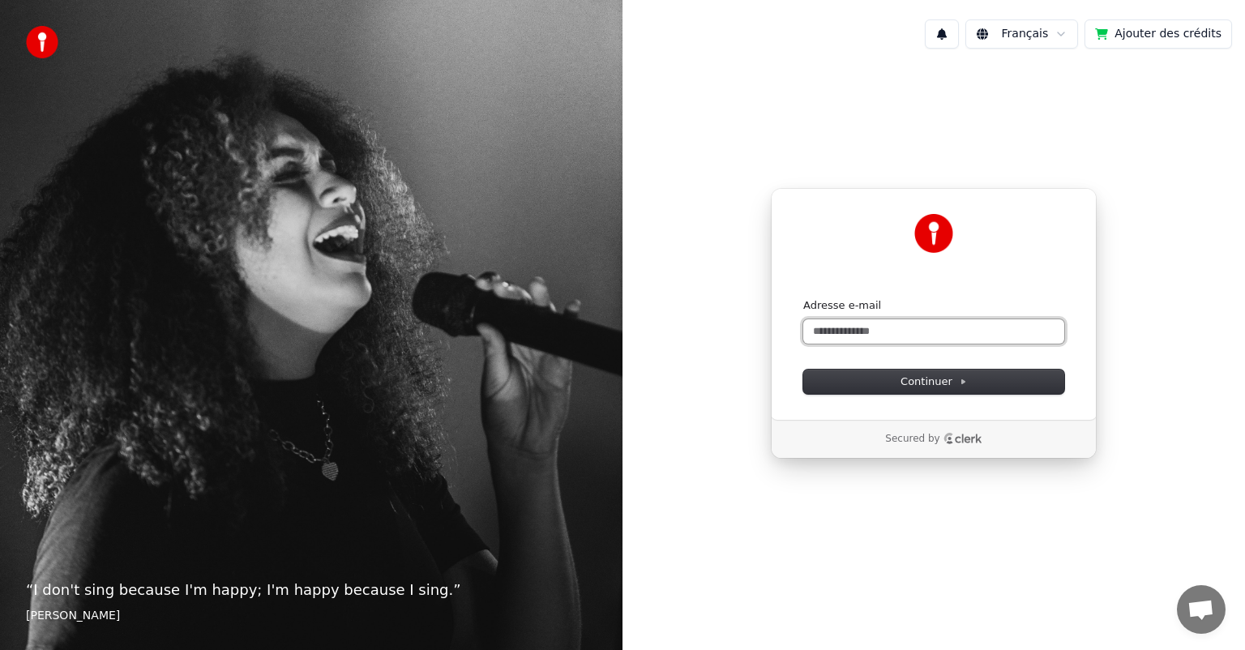
click at [835, 323] on input "Adresse e-mail" at bounding box center [933, 331] width 261 height 24
click at [856, 373] on button "Continuer" at bounding box center [933, 382] width 261 height 24
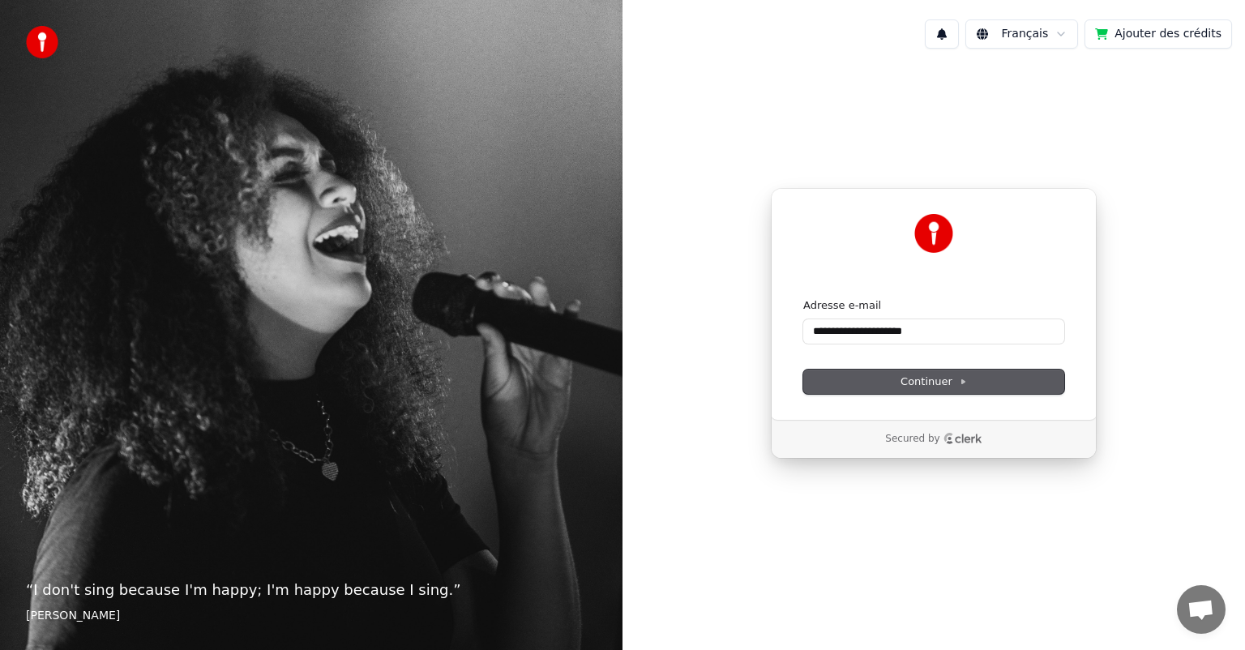
type input "**********"
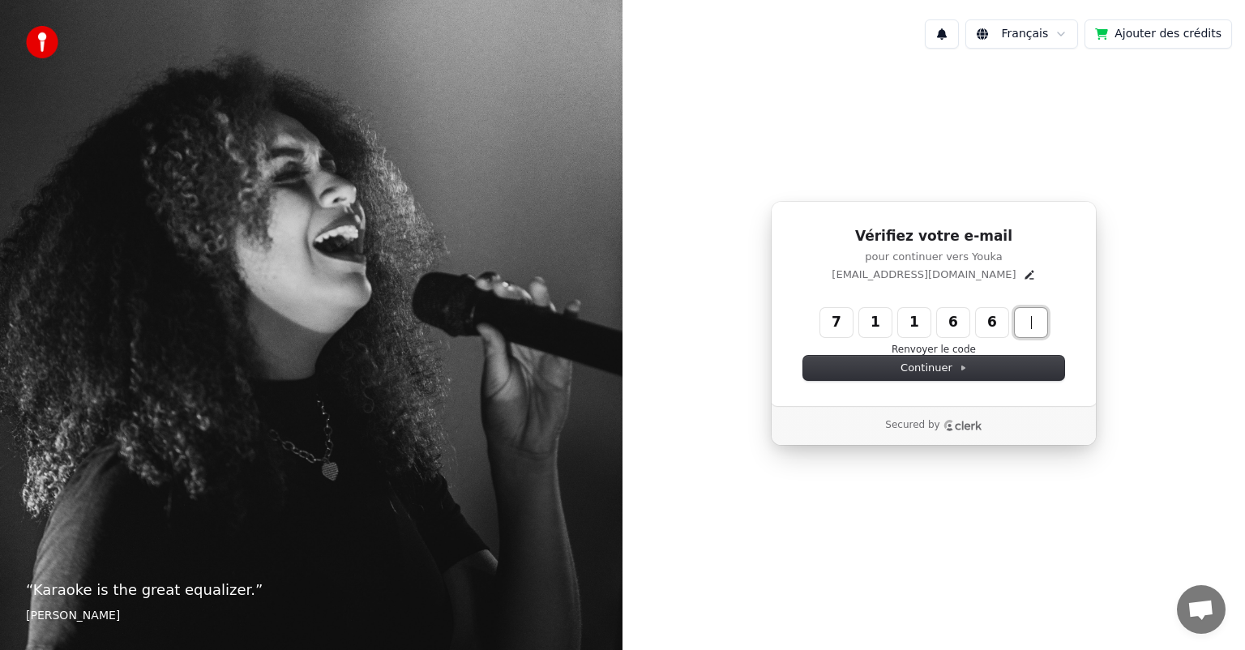
type input "******"
